Goal: Learn about a topic: Learn about a topic

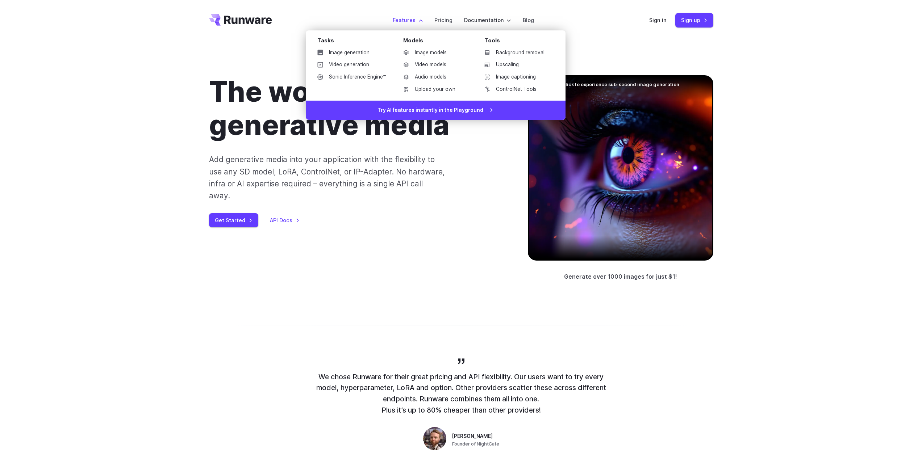
click at [403, 19] on label "Features" at bounding box center [408, 20] width 30 height 8
click at [357, 64] on link "Video generation" at bounding box center [352, 64] width 80 height 11
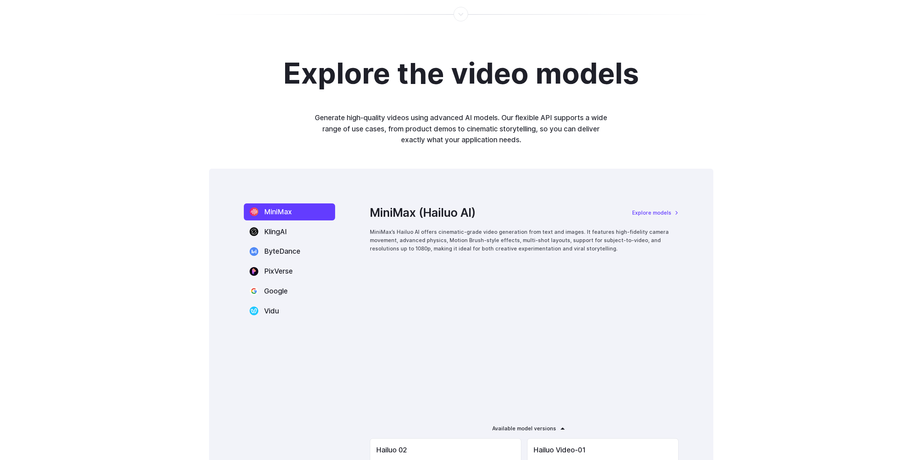
scroll to position [955, 0]
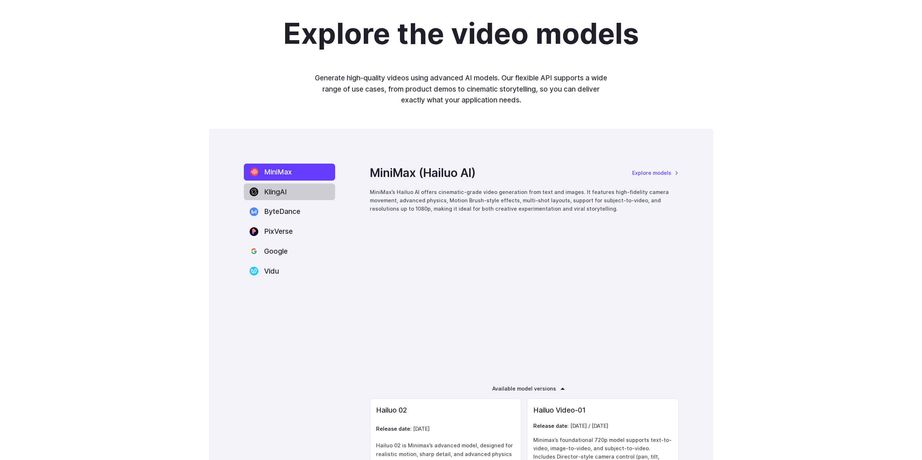
click at [263, 193] on label "KlingAI" at bounding box center [289, 192] width 91 height 17
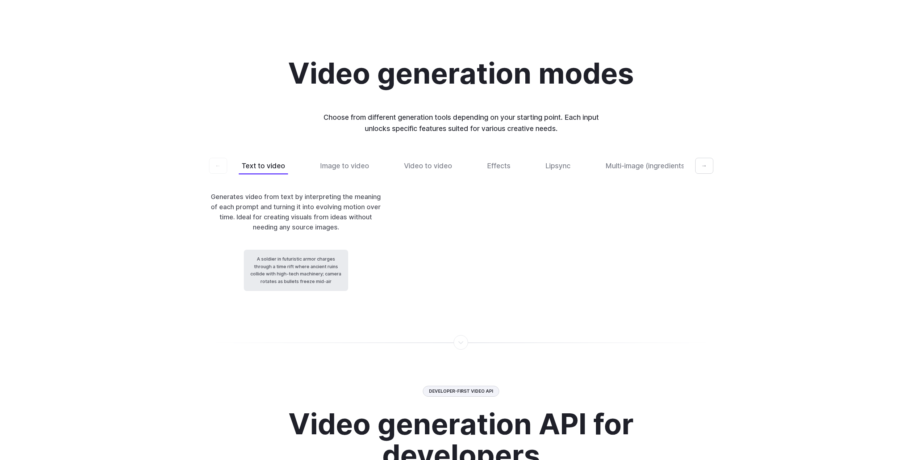
scroll to position [1752, 0]
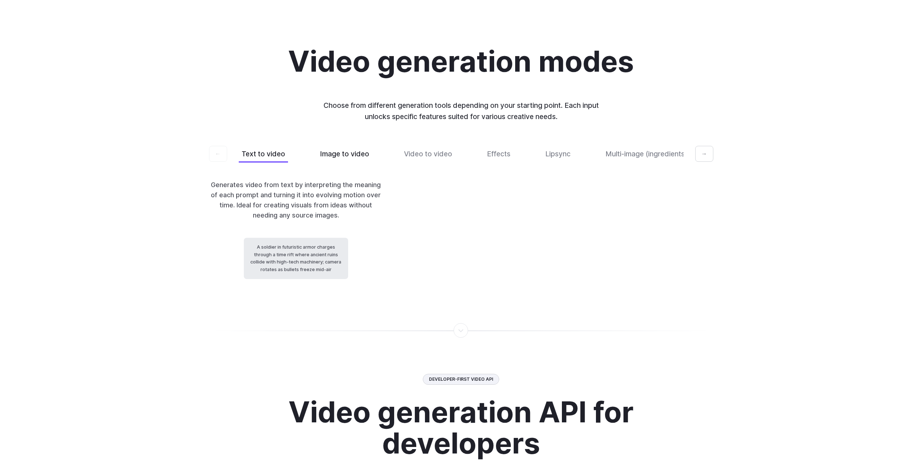
click at [353, 163] on button "Image to video" at bounding box center [344, 154] width 55 height 17
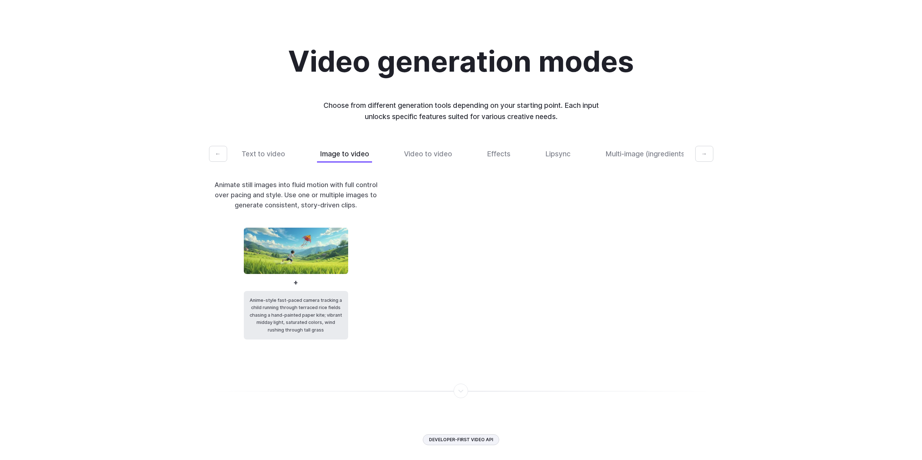
click at [701, 162] on button "→" at bounding box center [704, 154] width 18 height 16
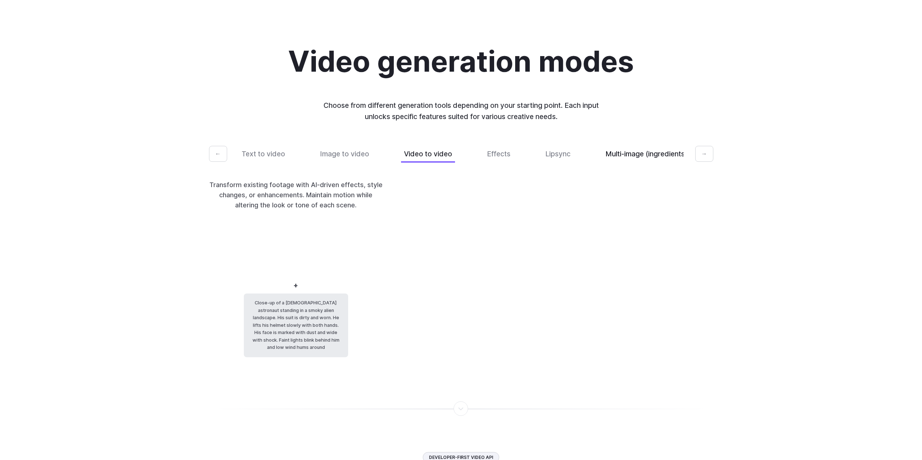
click at [636, 163] on button "Multi-image (ingredients)" at bounding box center [647, 154] width 88 height 17
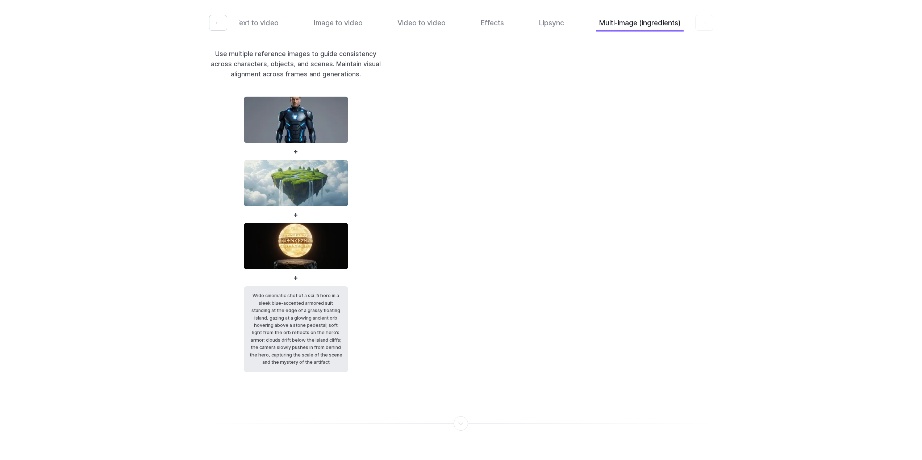
scroll to position [1933, 0]
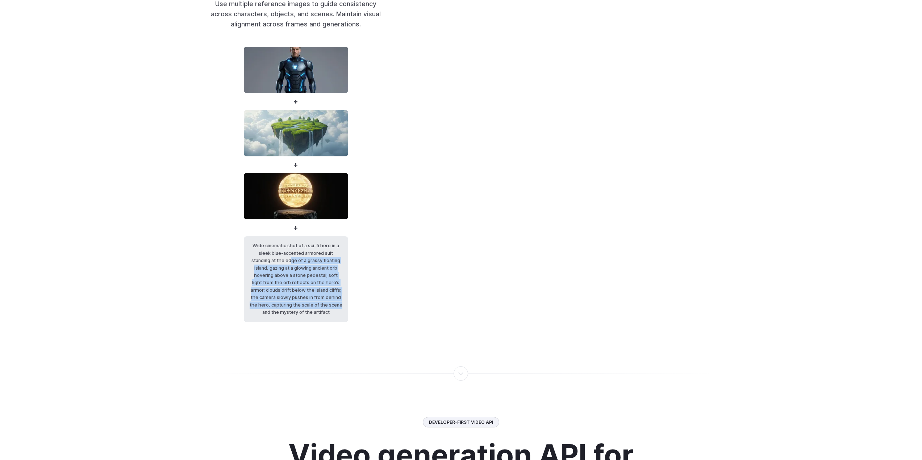
drag, startPoint x: 274, startPoint y: 290, endPoint x: 353, endPoint y: 344, distance: 95.6
click at [353, 322] on div "Use multiple reference images to guide consistency across characters, objects, …" at bounding box center [461, 161] width 504 height 324
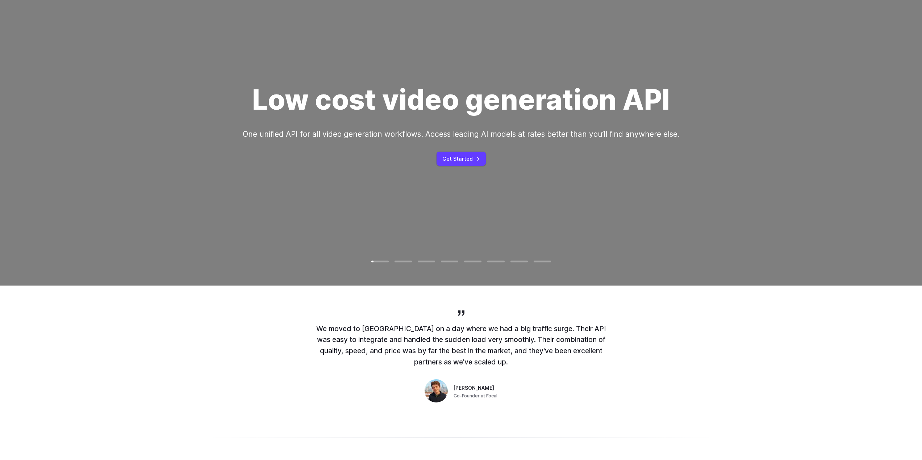
scroll to position [0, 0]
